Goal: Task Accomplishment & Management: Use online tool/utility

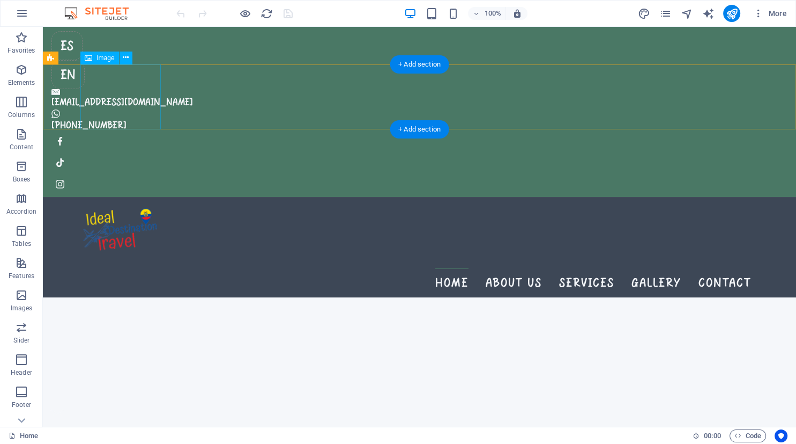
click at [87, 197] on figure at bounding box center [419, 229] width 678 height 65
select select "px"
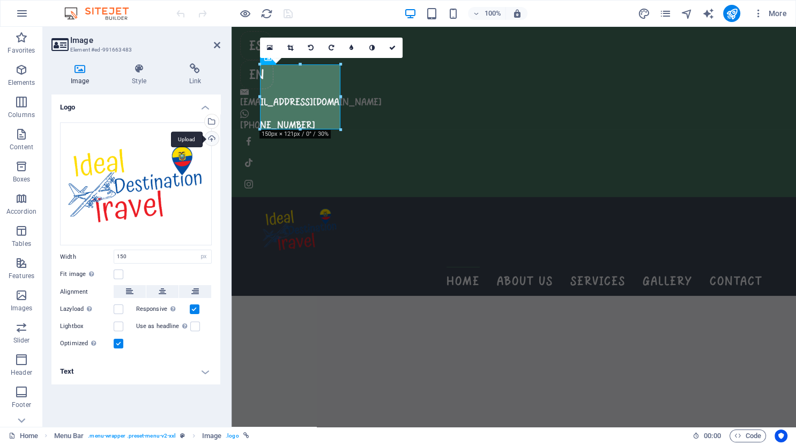
click at [209, 138] on div "Upload" at bounding box center [211, 139] width 16 height 16
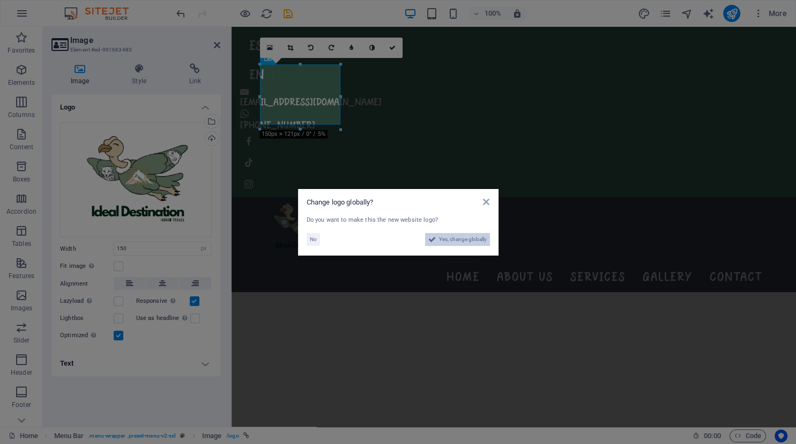
click at [473, 242] on span "Yes, change globally" at bounding box center [463, 239] width 48 height 13
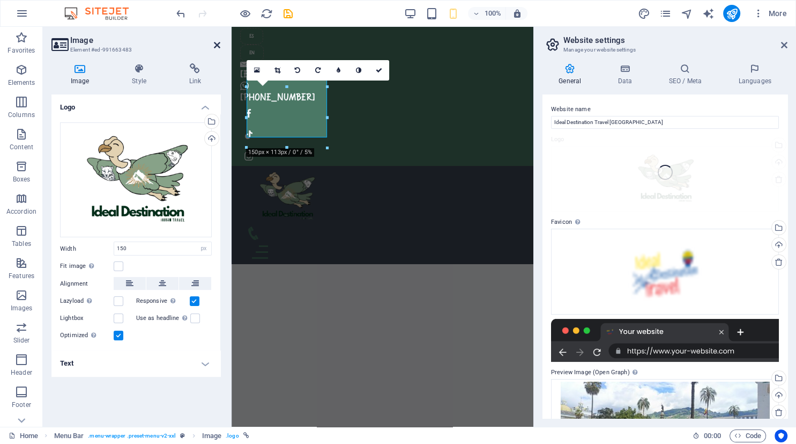
click at [216, 44] on body "Ideal Destination Travel Home (en) Favorites Elements Columns Content Boxes Acc…" at bounding box center [398, 222] width 796 height 444
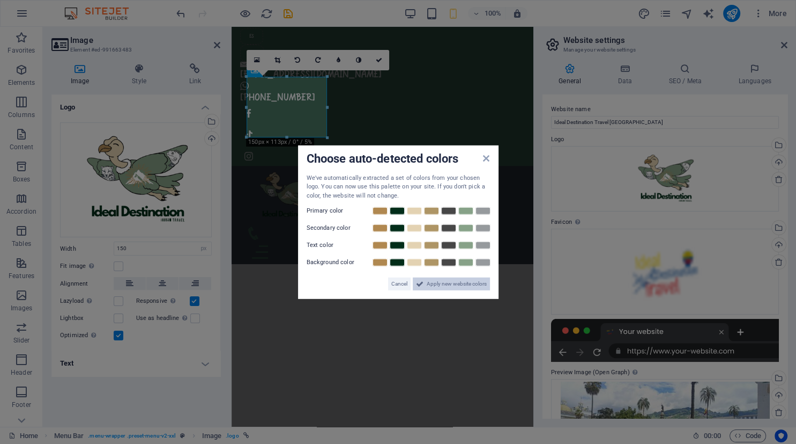
click at [432, 289] on span "Apply new website colors" at bounding box center [457, 283] width 60 height 13
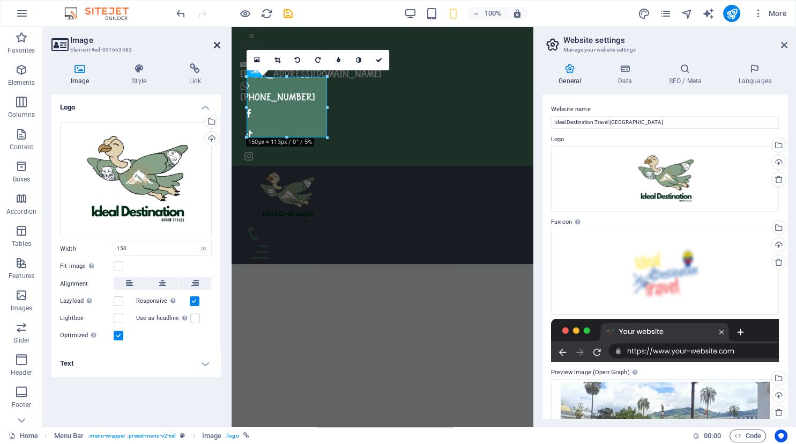
click at [218, 45] on icon at bounding box center [217, 45] width 6 height 9
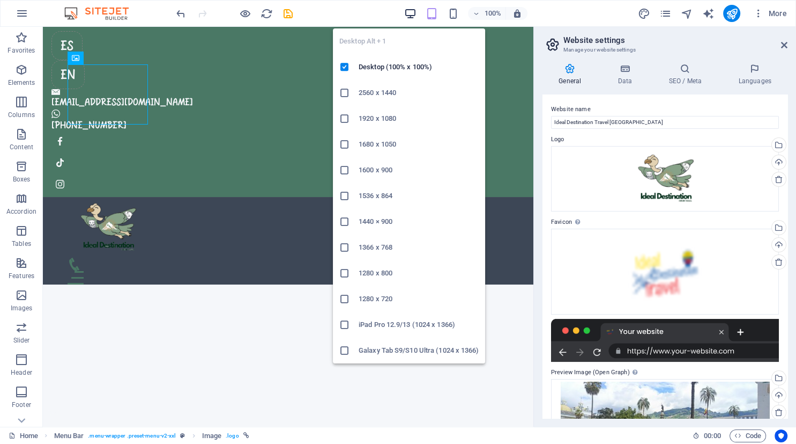
click at [412, 16] on icon "button" at bounding box center [410, 14] width 12 height 12
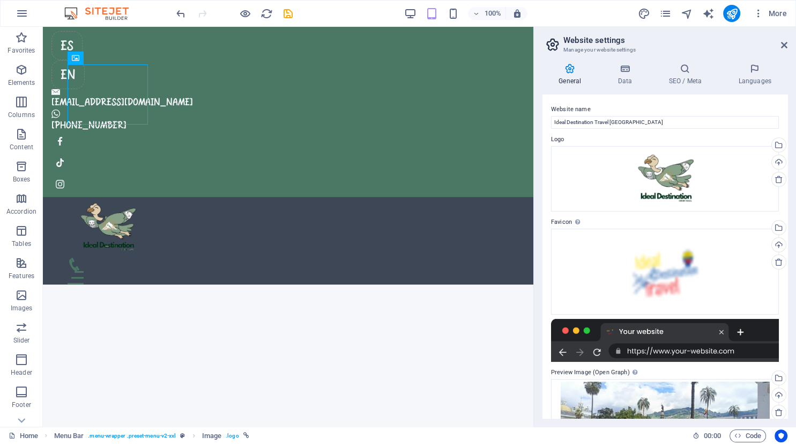
click at [789, 41] on aside "Website settings Manage your website settings General Data SEO / Meta Languages…" at bounding box center [665, 227] width 263 height 400
click at [783, 43] on icon at bounding box center [784, 45] width 6 height 9
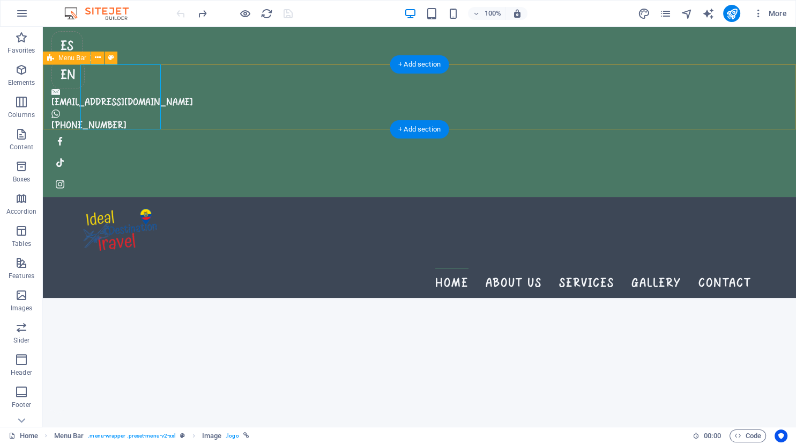
click at [368, 197] on div "Home About us Services Gallery Contact" at bounding box center [420, 247] width 754 height 101
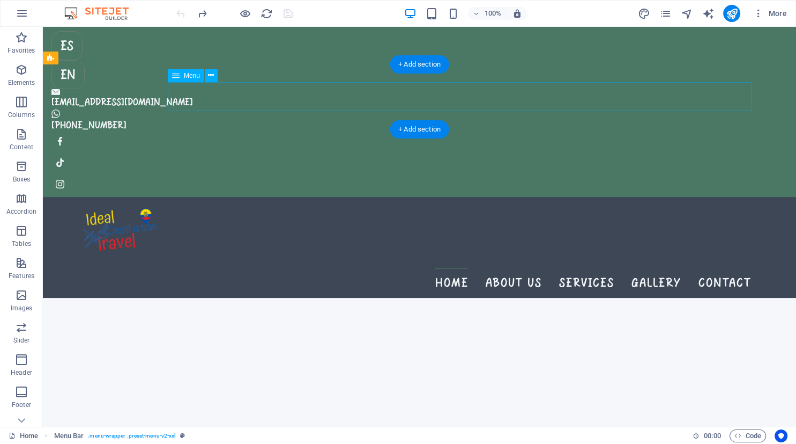
click at [394, 268] on nav "Home About us Services Gallery Contact" at bounding box center [419, 282] width 665 height 29
click at [345, 197] on div "Home About us Services Gallery Contact" at bounding box center [420, 247] width 754 height 101
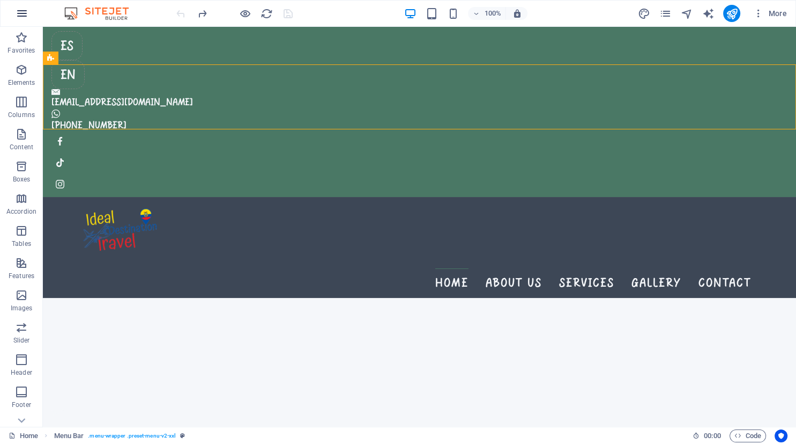
click at [25, 23] on button "button" at bounding box center [22, 14] width 26 height 26
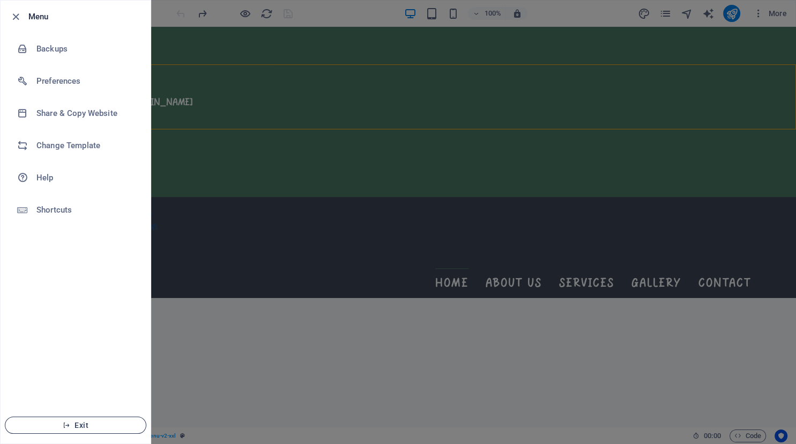
click at [54, 427] on span "Exit" at bounding box center [75, 424] width 123 height 9
